Goal: Information Seeking & Learning: Learn about a topic

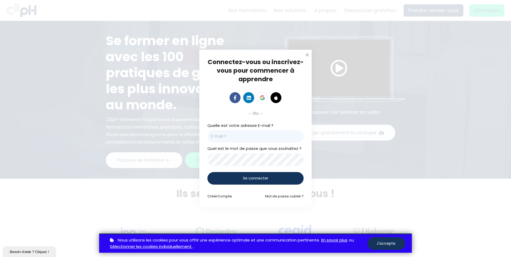
click at [253, 178] on span "Se connecter" at bounding box center [255, 179] width 25 height 6
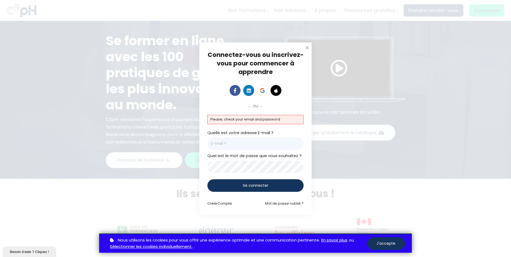
click at [250, 119] on p "Please, check your email and password." at bounding box center [256, 120] width 90 height 6
click at [257, 119] on p "Please, check your email and password." at bounding box center [256, 120] width 90 height 6
click at [383, 243] on button "J'accepte." at bounding box center [387, 244] width 38 height 13
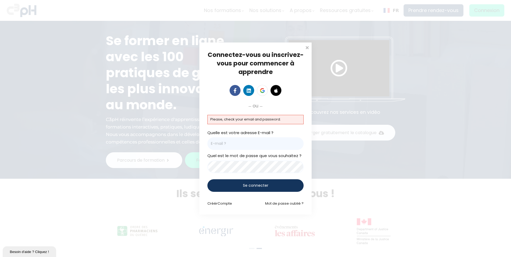
click at [271, 121] on p "Please, check your email and password." at bounding box center [256, 120] width 90 height 6
click at [239, 119] on p "Please, check your email and password." at bounding box center [256, 120] width 90 height 6
drag, startPoint x: 239, startPoint y: 150, endPoint x: 240, endPoint y: 146, distance: 3.6
click at [239, 149] on input "email" at bounding box center [256, 143] width 96 height 13
type input "[EMAIL_ADDRESS][DOMAIN_NAME]"
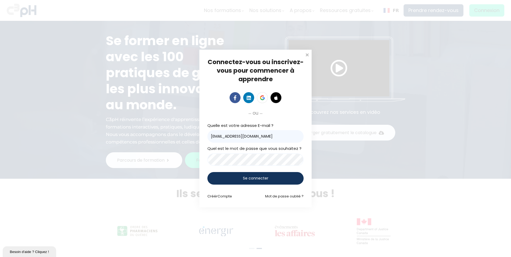
click at [244, 177] on span "Se connecter" at bounding box center [255, 179] width 25 height 6
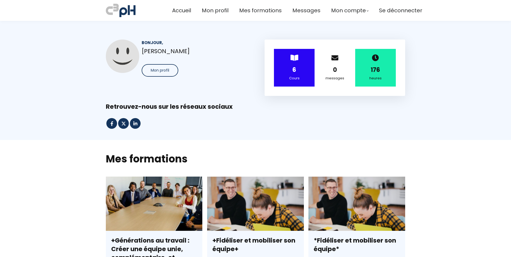
click at [205, 10] on span "Mon profil" at bounding box center [215, 10] width 27 height 9
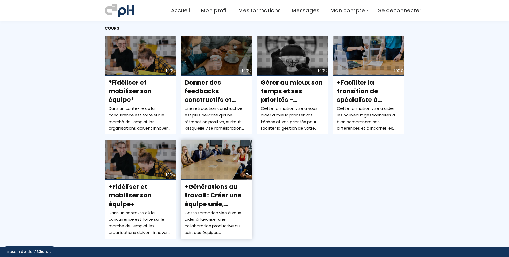
scroll to position [214, 0]
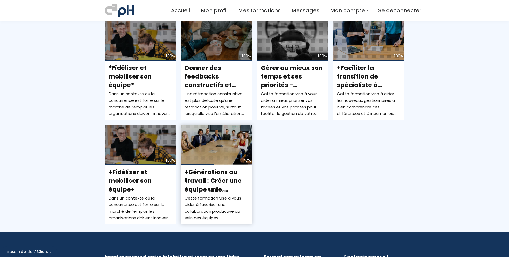
click at [220, 178] on span "+Générations au travail : Créer une équipe unie, complémentaire, et performante+" at bounding box center [213, 189] width 57 height 43
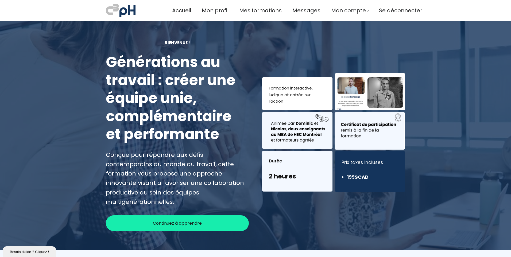
click at [183, 220] on span "Continuez à apprendre" at bounding box center [177, 223] width 49 height 7
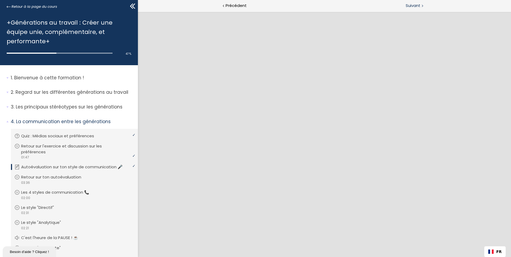
click at [412, 6] on span "Suivant" at bounding box center [413, 5] width 15 height 7
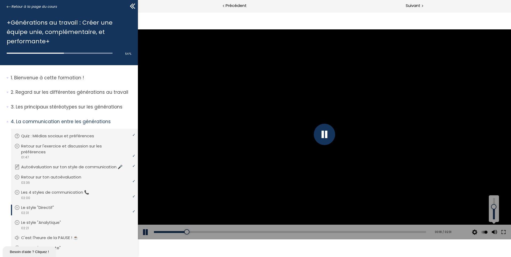
click at [494, 207] on div at bounding box center [494, 207] width 0 height 0
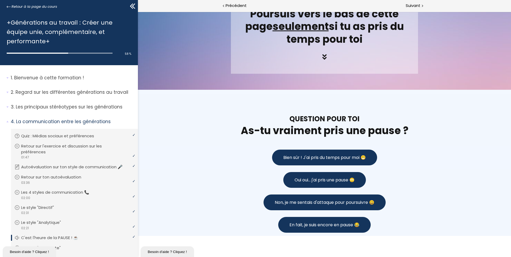
scroll to position [321, 0]
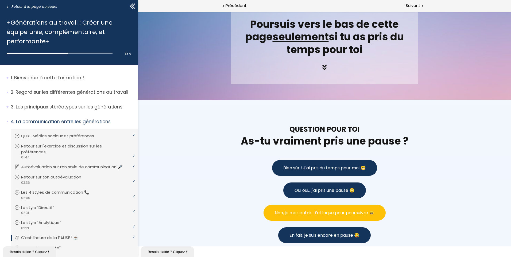
click at [337, 215] on span "Non, je me sentais d'attaque pour poursuivre 😄" at bounding box center [325, 213] width 100 height 7
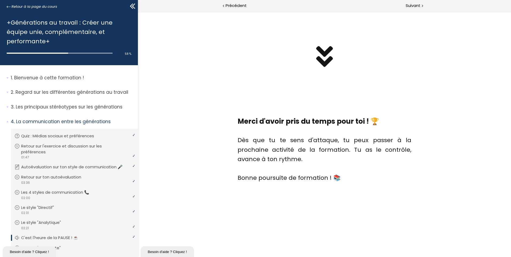
scroll to position [735, 0]
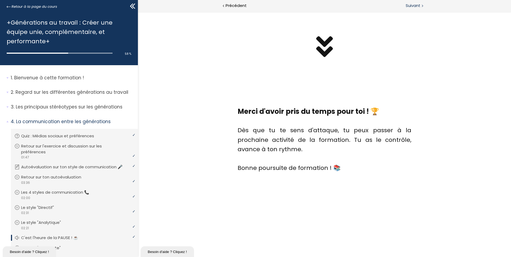
click at [426, 4] on div "Suivant" at bounding box center [418, 6] width 187 height 12
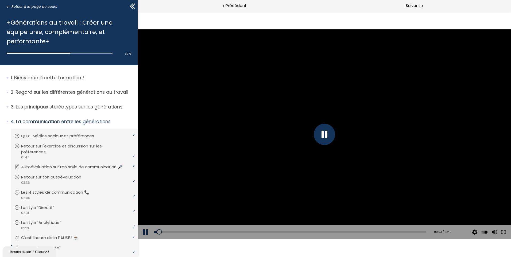
click at [322, 133] on div at bounding box center [324, 134] width 21 height 21
